Goal: Task Accomplishment & Management: Use online tool/utility

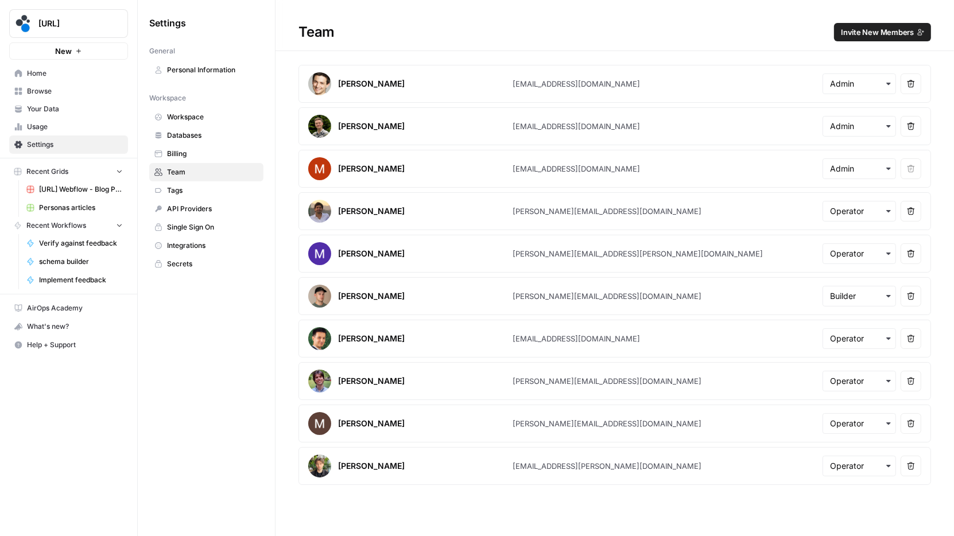
click at [65, 74] on span "Home" at bounding box center [75, 73] width 96 height 10
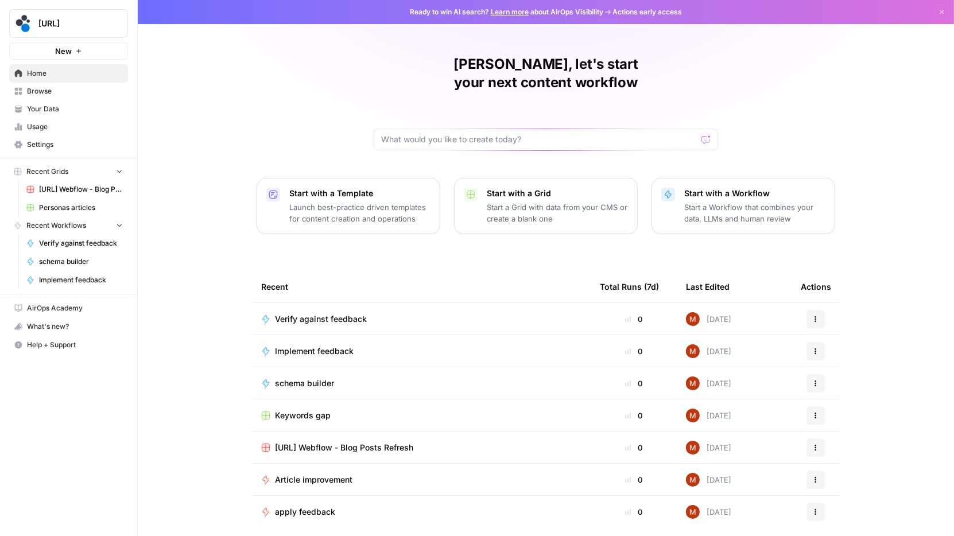
click at [66, 106] on span "Your Data" at bounding box center [75, 109] width 96 height 10
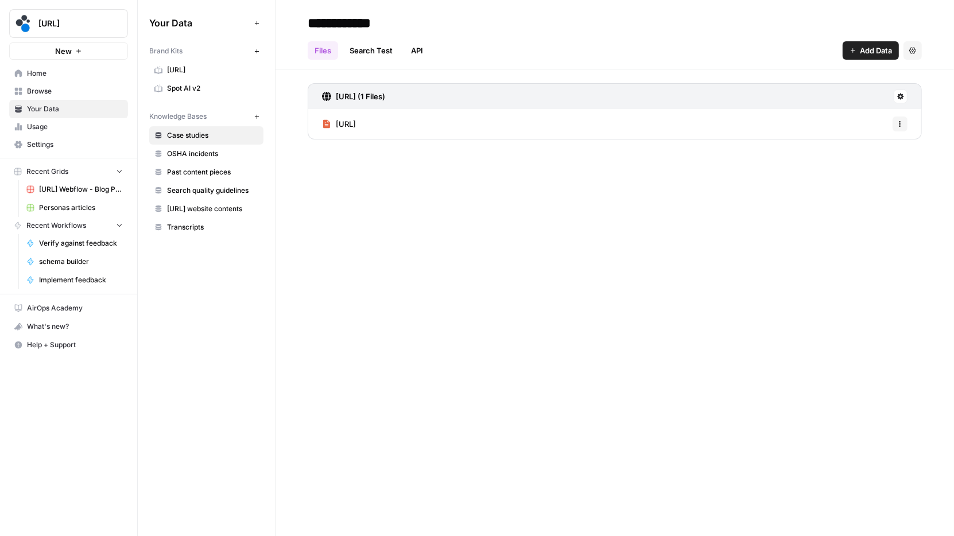
click at [70, 96] on link "Browse" at bounding box center [68, 91] width 119 height 18
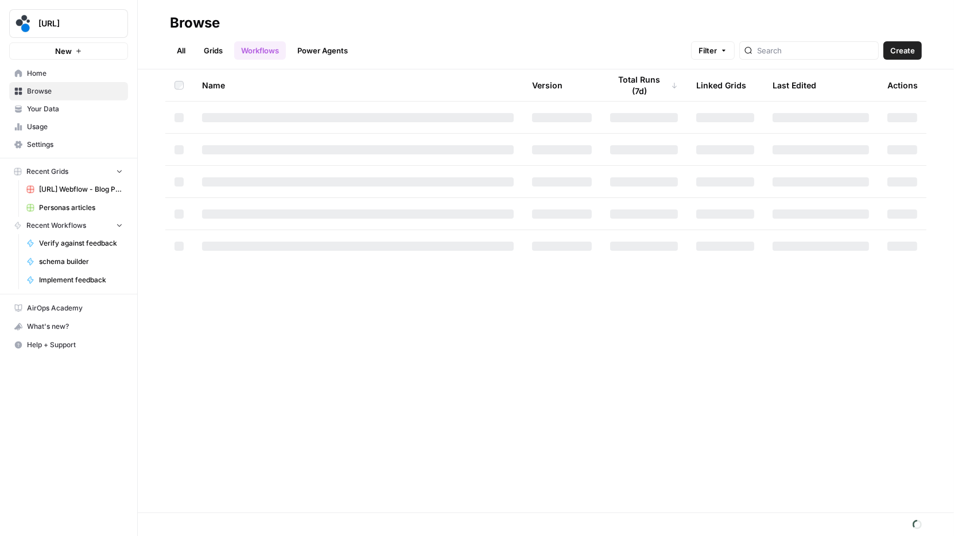
click at [93, 109] on span "Your Data" at bounding box center [75, 109] width 96 height 10
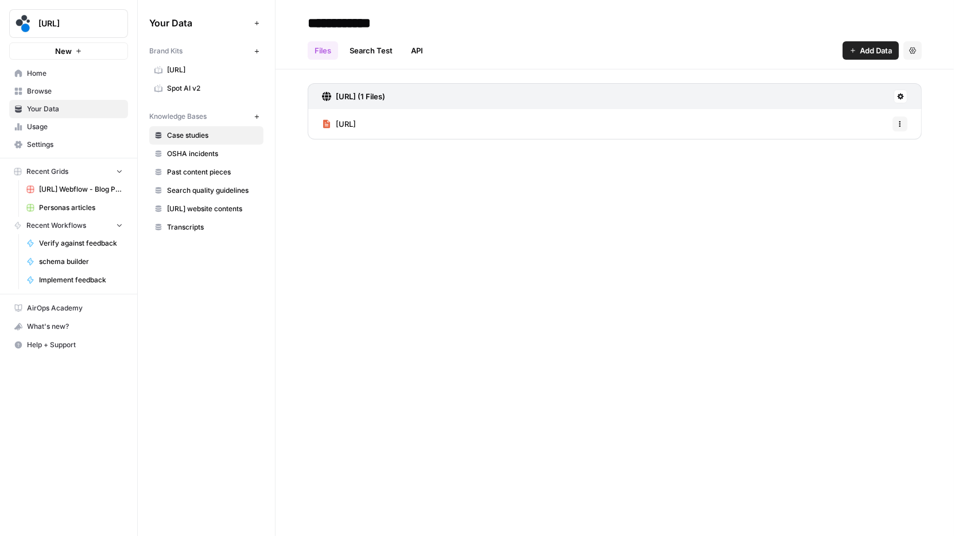
click at [88, 95] on span "Browse" at bounding box center [75, 91] width 96 height 10
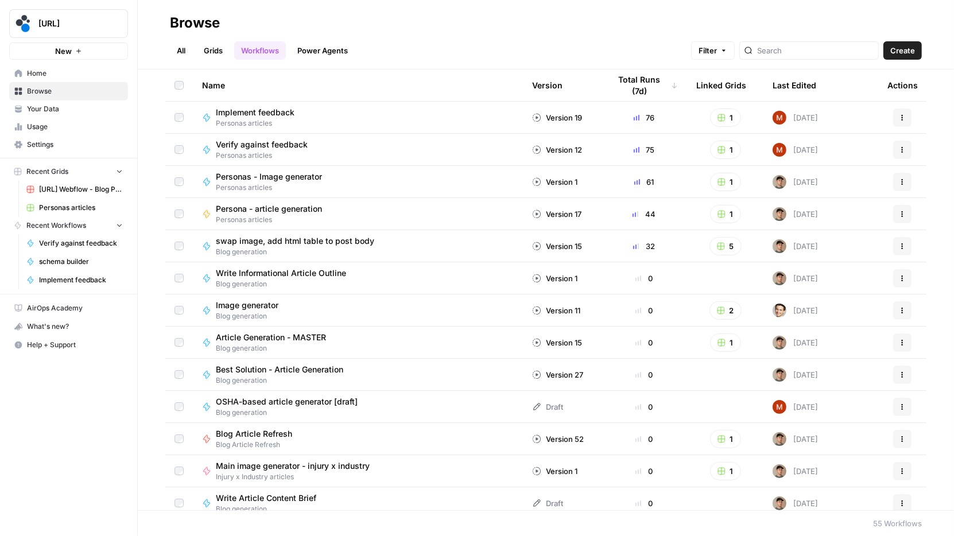
click at [270, 45] on link "Workflows" at bounding box center [260, 50] width 52 height 18
click at [175, 44] on link "All" at bounding box center [181, 50] width 22 height 18
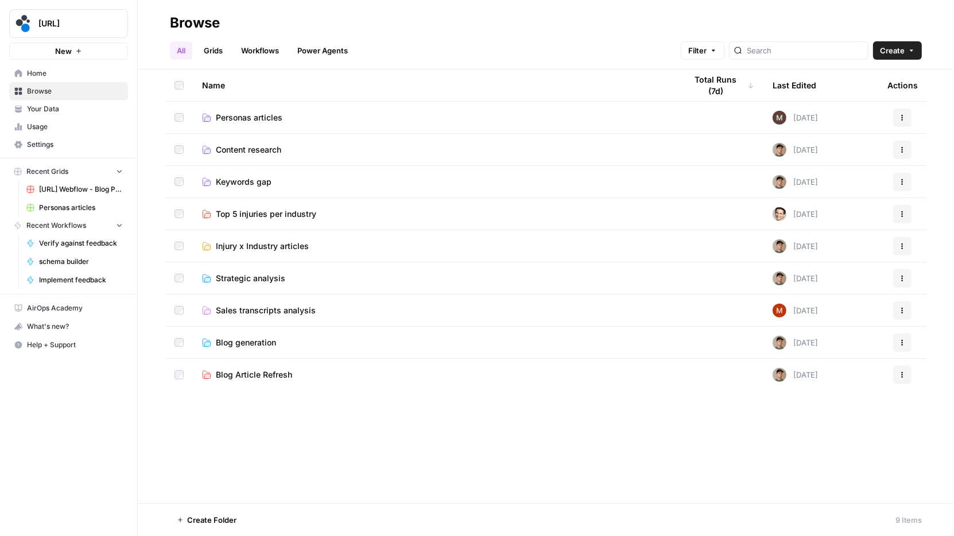
click at [266, 149] on span "Content research" at bounding box center [248, 149] width 65 height 11
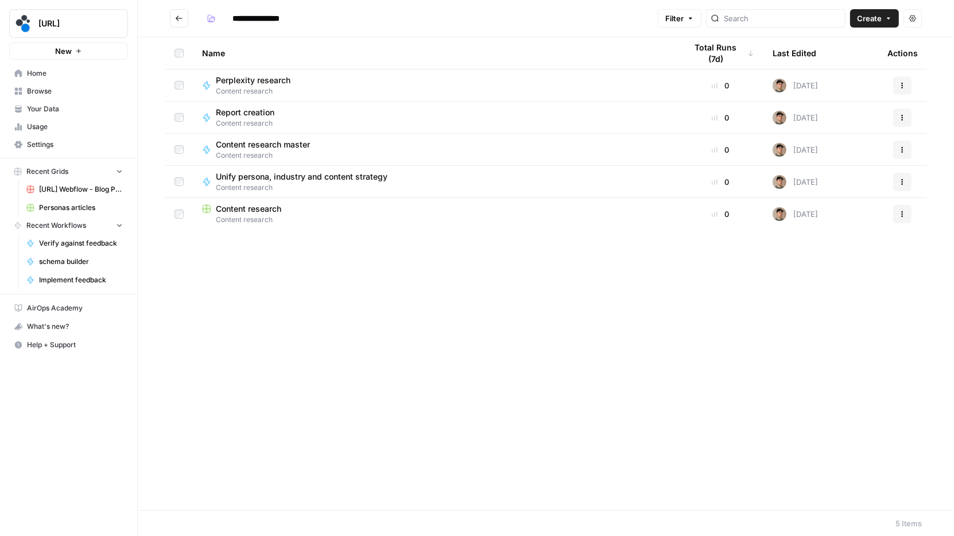
click at [256, 207] on span "Content research" at bounding box center [248, 208] width 65 height 11
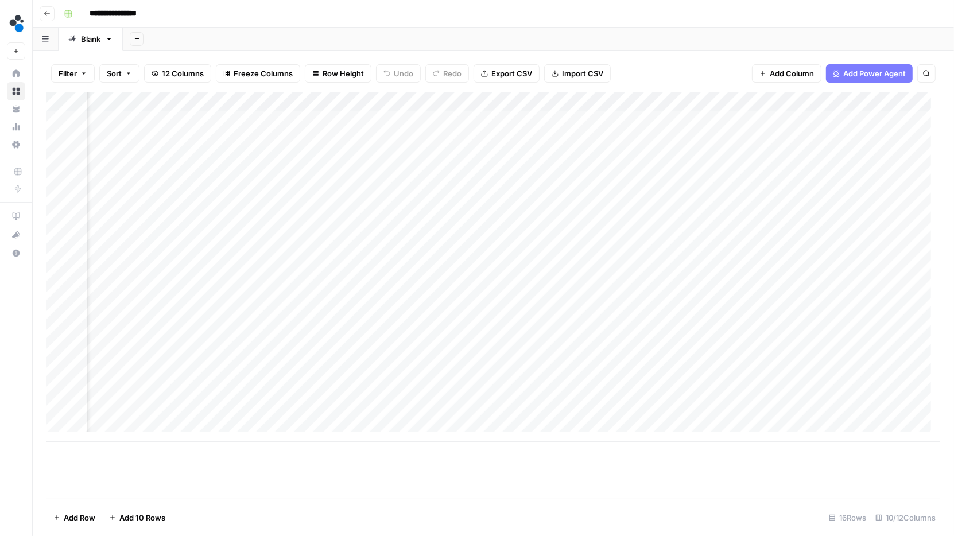
scroll to position [0, 381]
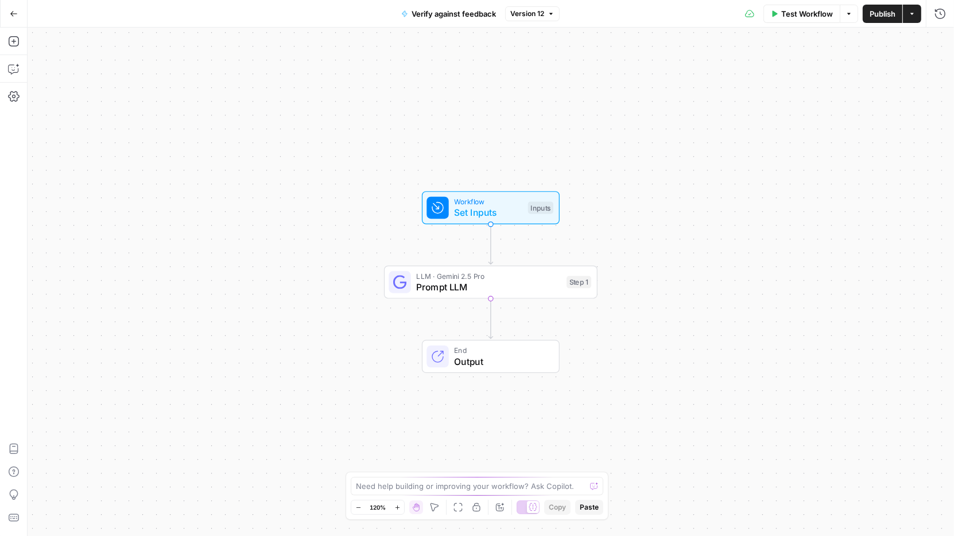
click at [473, 297] on div "LLM · Gemini 2.5 Pro Prompt LLM Step 1 Copy step Delete step Add Note Test" at bounding box center [491, 282] width 214 height 33
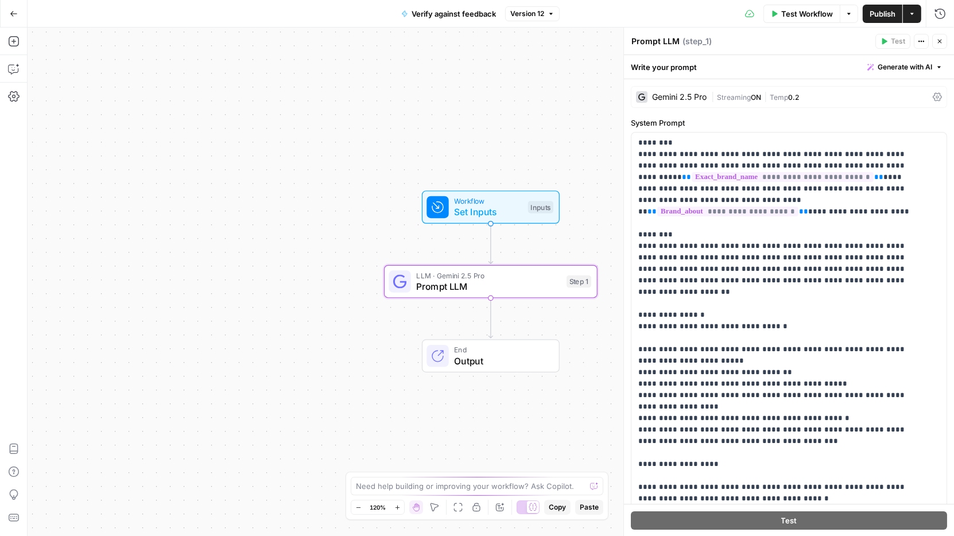
click at [508, 149] on div "Workflow Set Inputs Inputs Test Step LLM · Gemini 2.5 Pro Prompt LLM Step 1 End…" at bounding box center [491, 282] width 927 height 509
click at [376, 89] on div "Workflow Set Inputs Inputs LLM · Gemini 2.5 Pro Prompt LLM Step 1 End Output" at bounding box center [491, 282] width 927 height 509
